Goal: Subscribe to service/newsletter

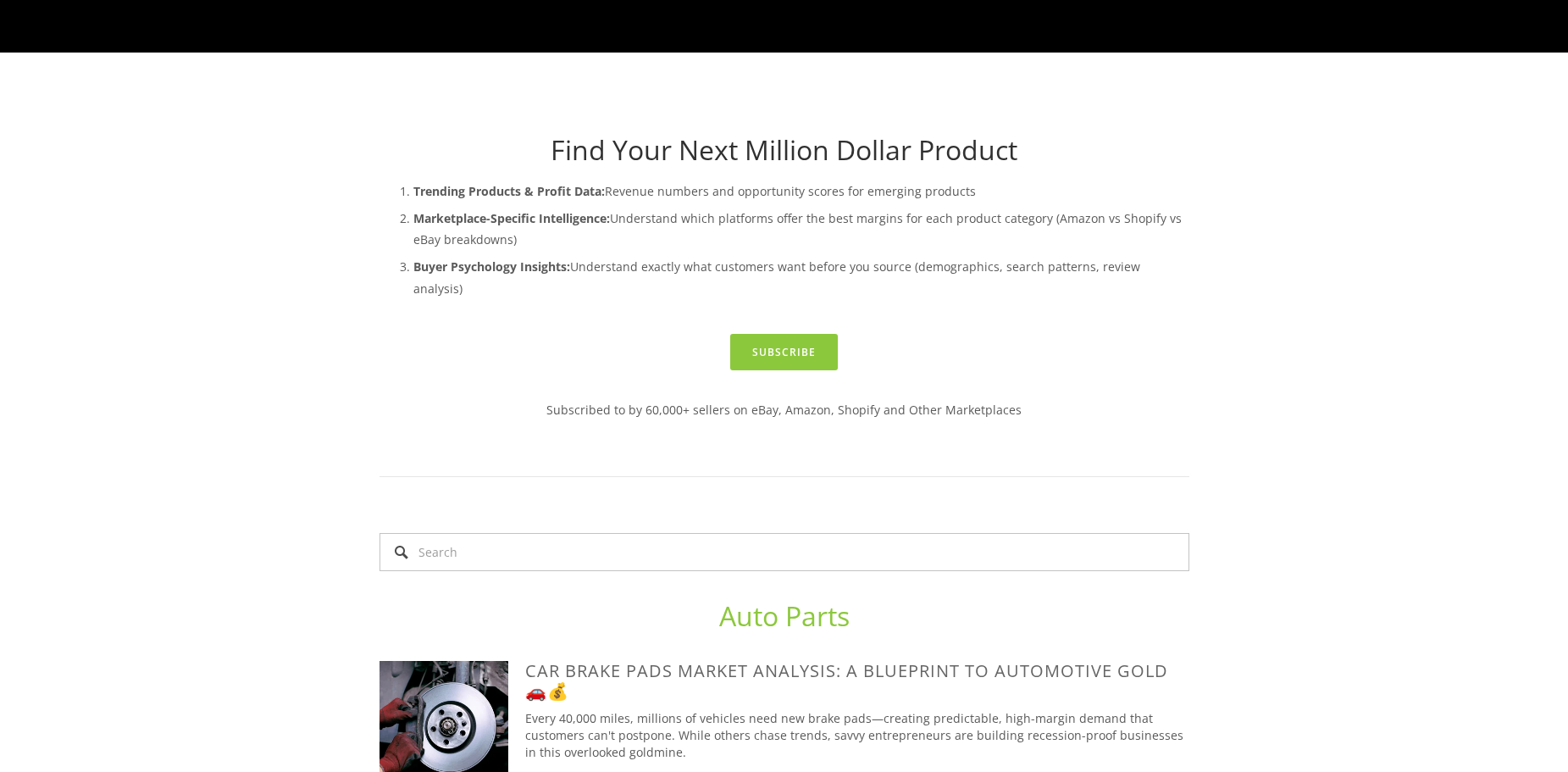
scroll to position [339, 0]
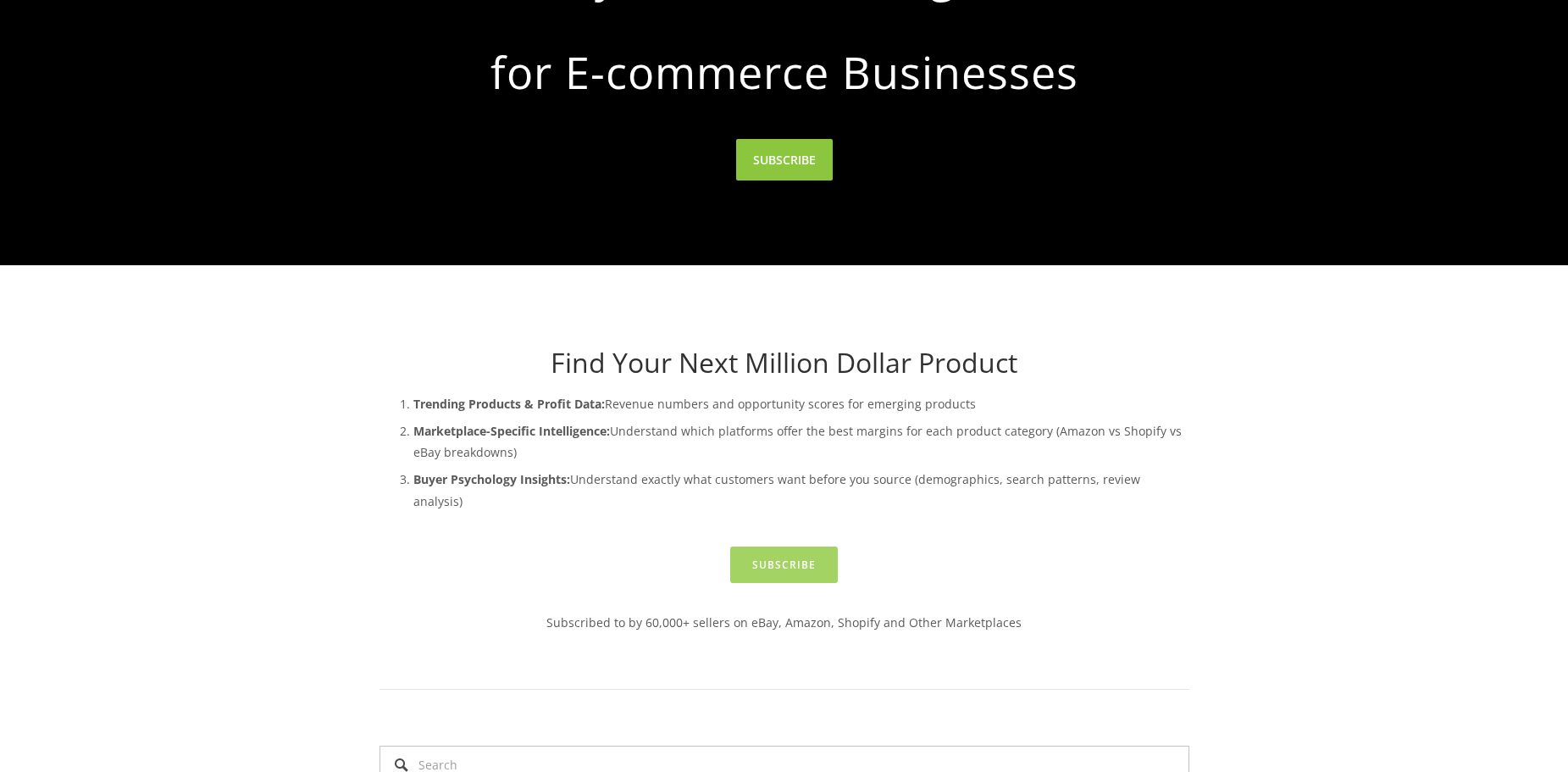
click at [752, 546] on link "Subscribe" at bounding box center [783, 565] width 108 height 37
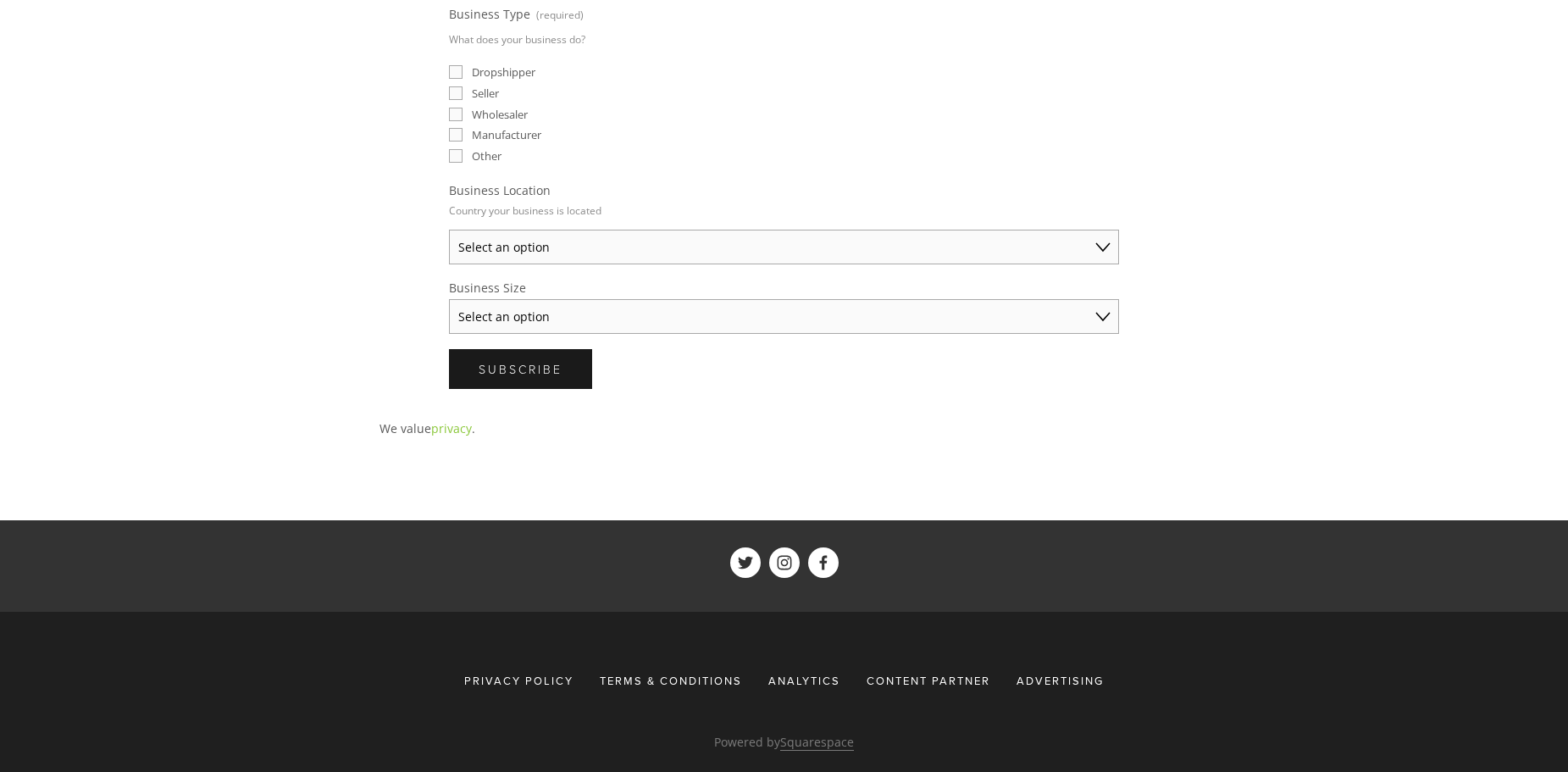
scroll to position [170, 0]
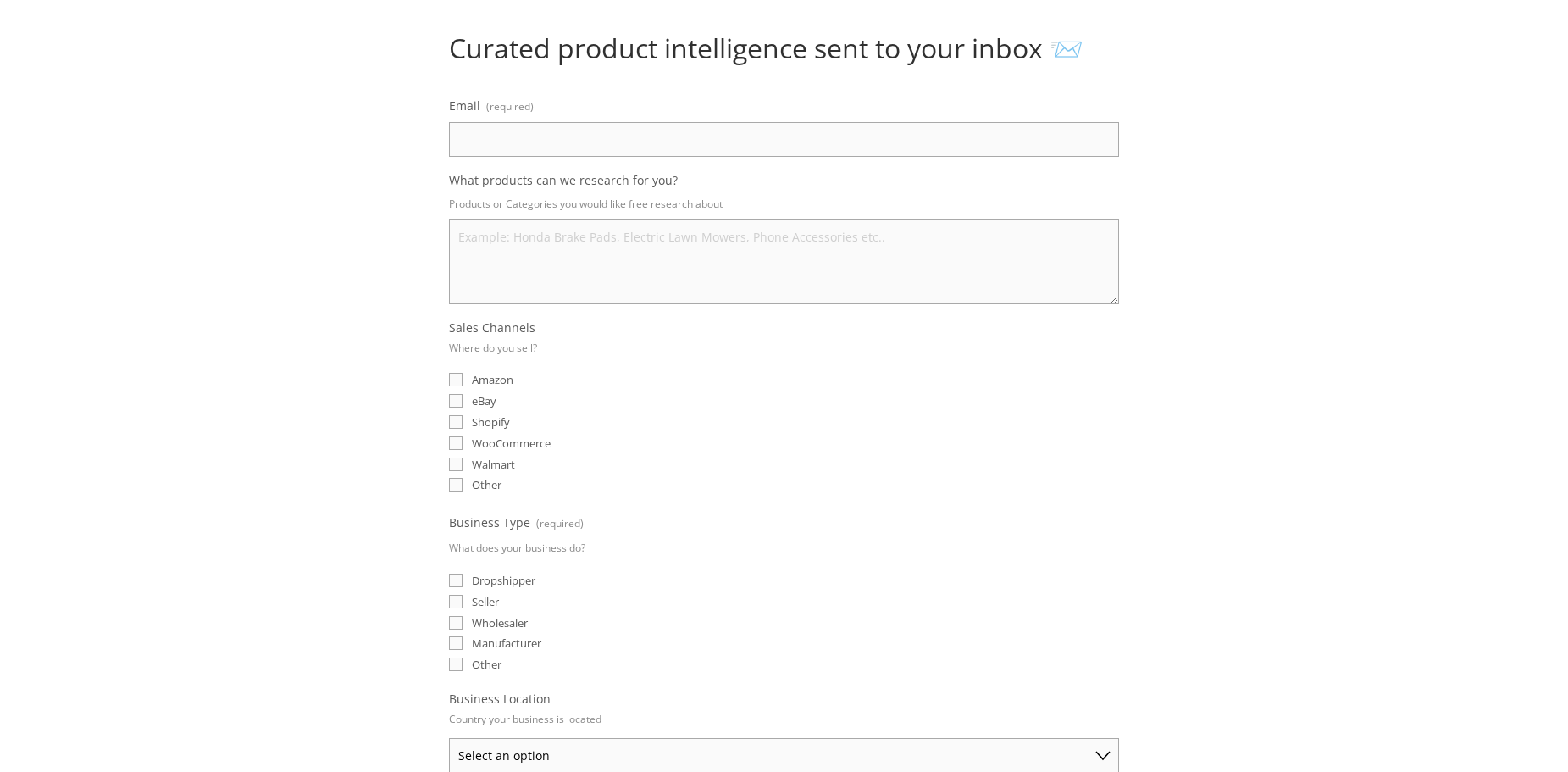
click at [456, 581] on input "Dropshipper" at bounding box center [456, 581] width 14 height 14
checkbox input "true"
click at [458, 404] on input "eBay" at bounding box center [456, 401] width 14 height 14
checkbox input "true"
click at [579, 151] on input "Email (required)" at bounding box center [784, 140] width 670 height 35
